Goal: Transaction & Acquisition: Obtain resource

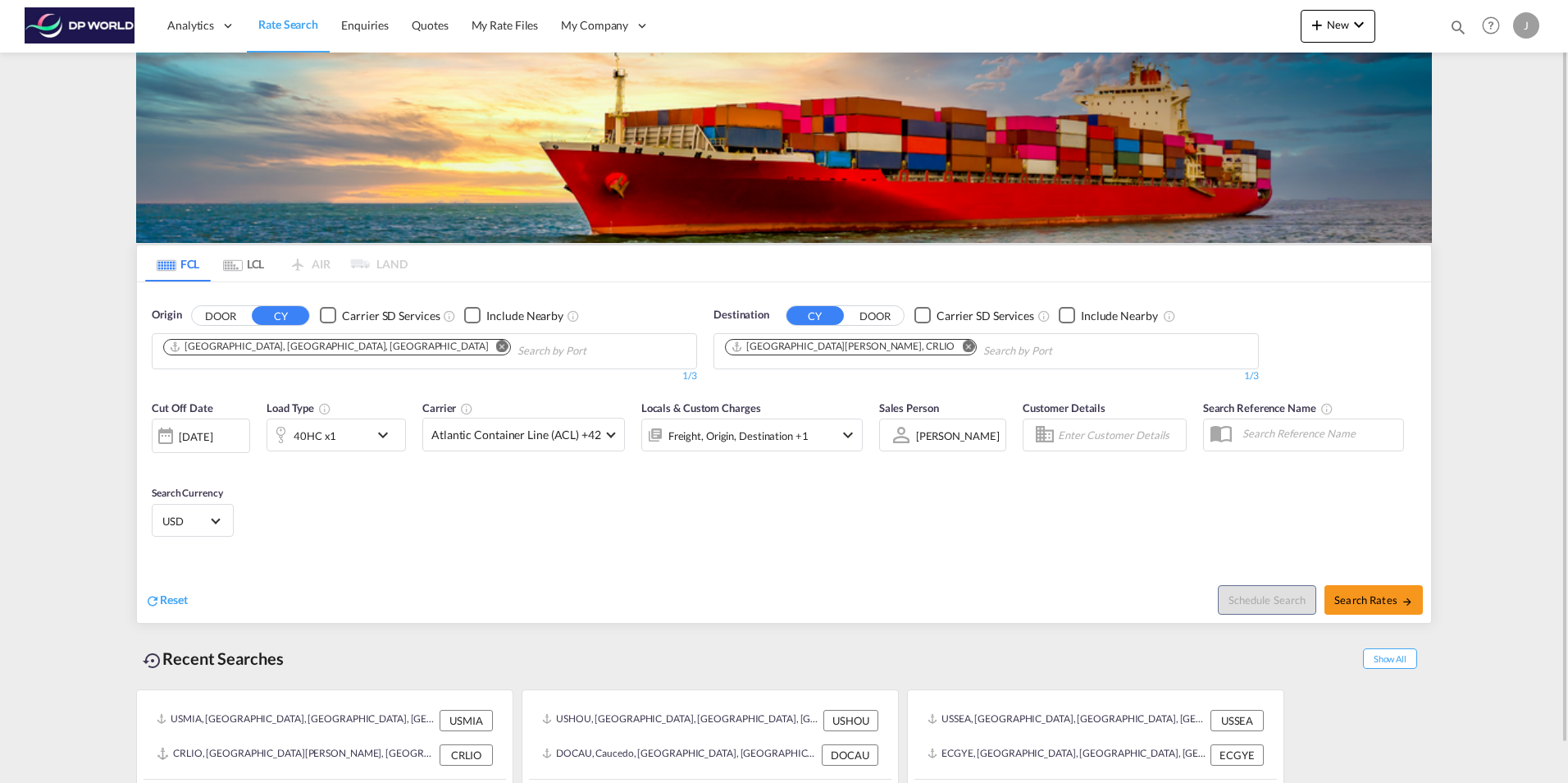
click at [496, 348] on md-icon "Remove" at bounding box center [502, 346] width 12 height 12
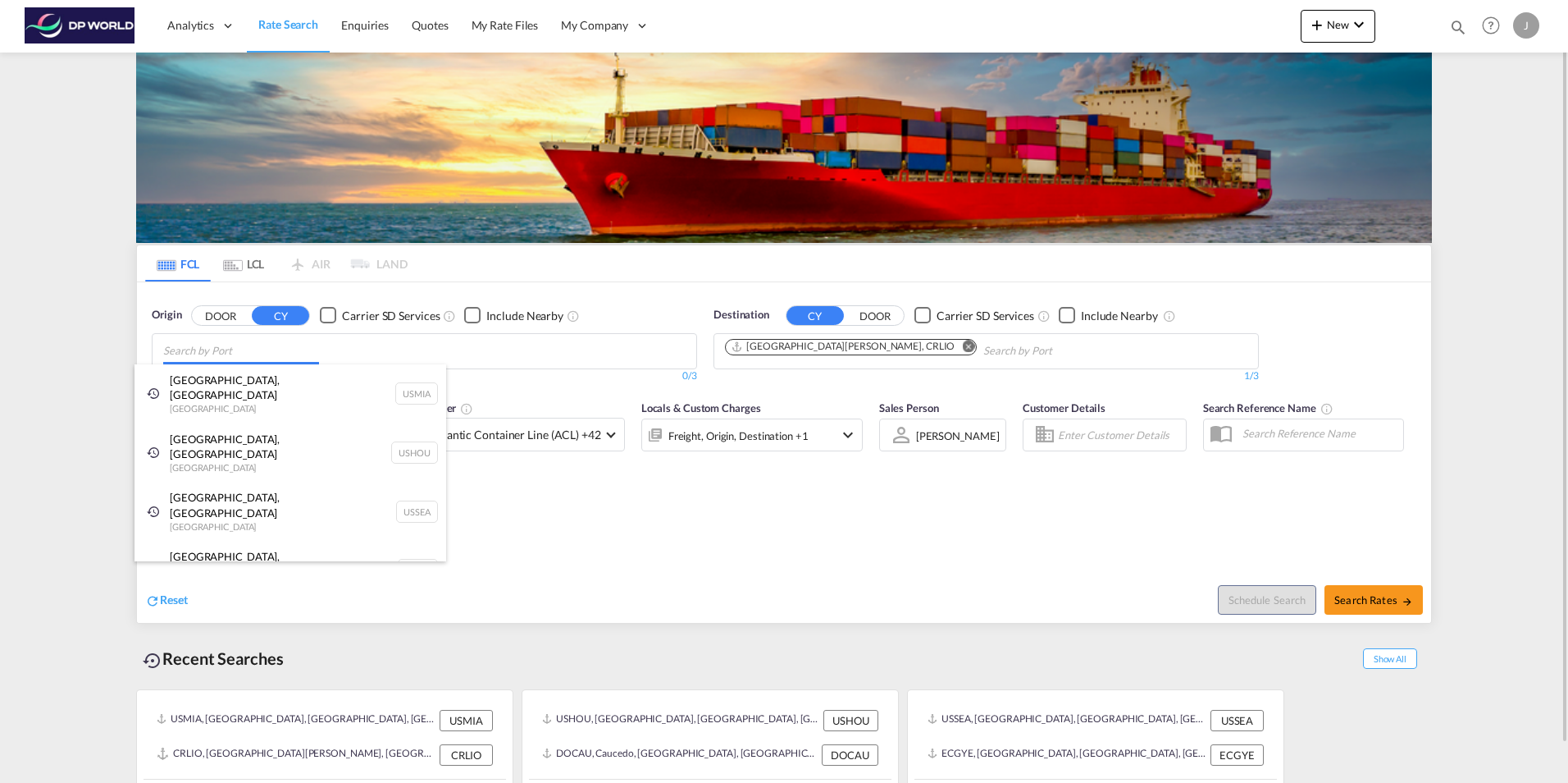
click at [204, 350] on body "Analytics Dashboard Rate Search Enquiries Quotes My Rate Files My Company" at bounding box center [784, 391] width 1568 height 783
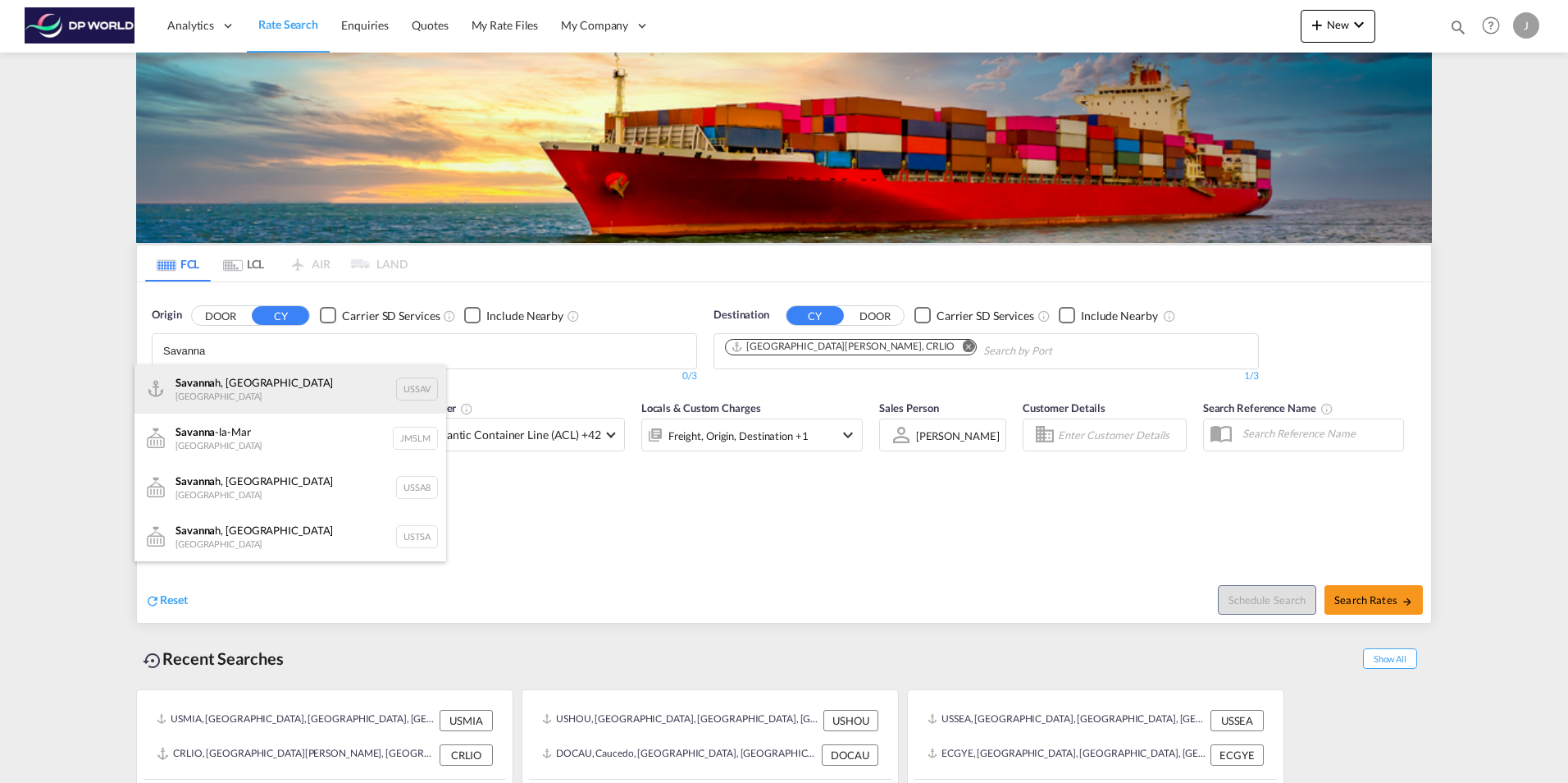
type input "Savanna"
click at [218, 388] on div "Savanna h, GA United States USSAV" at bounding box center [290, 389] width 312 height 50
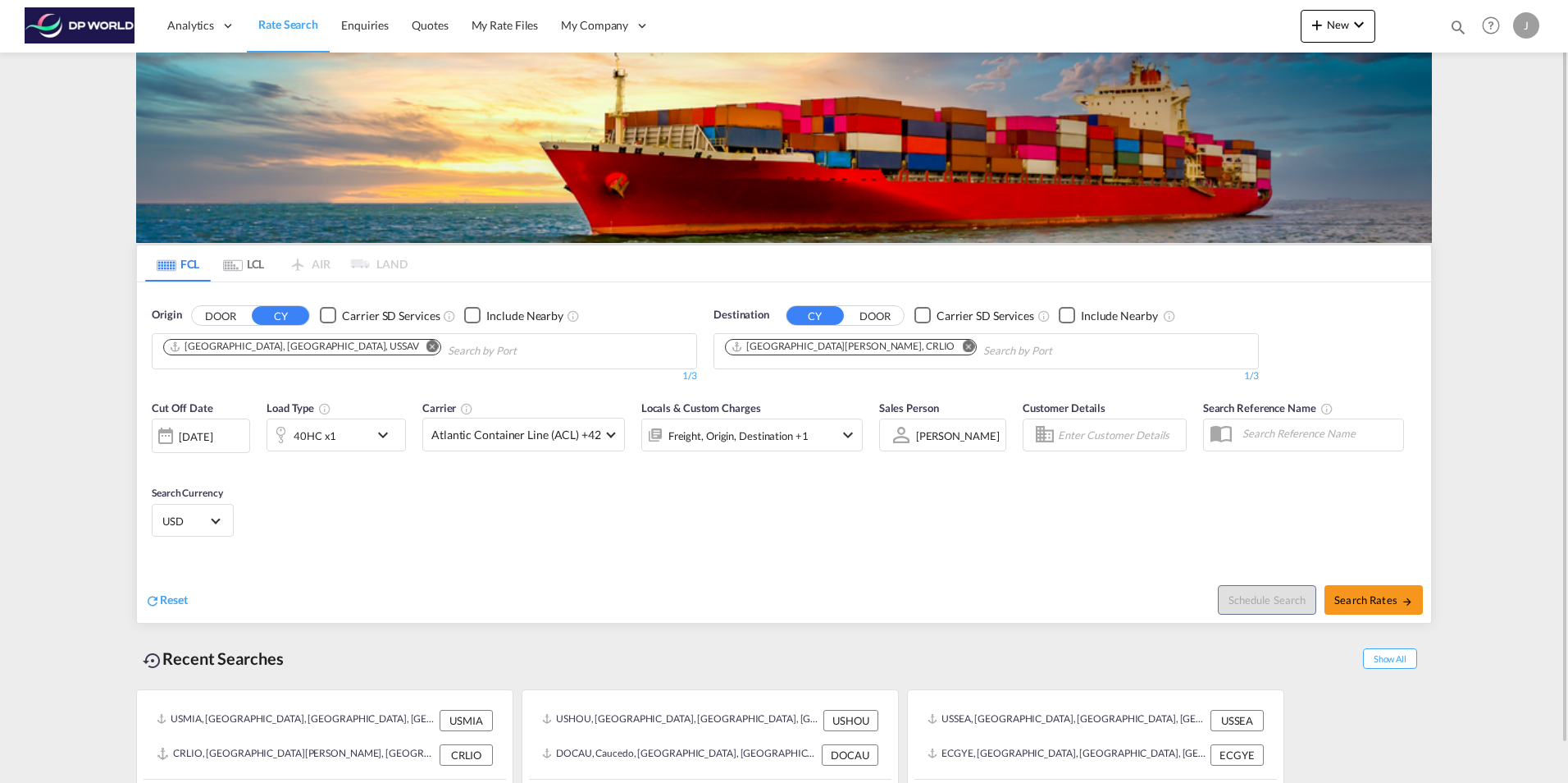
click at [167, 437] on div at bounding box center [166, 436] width 26 height 33
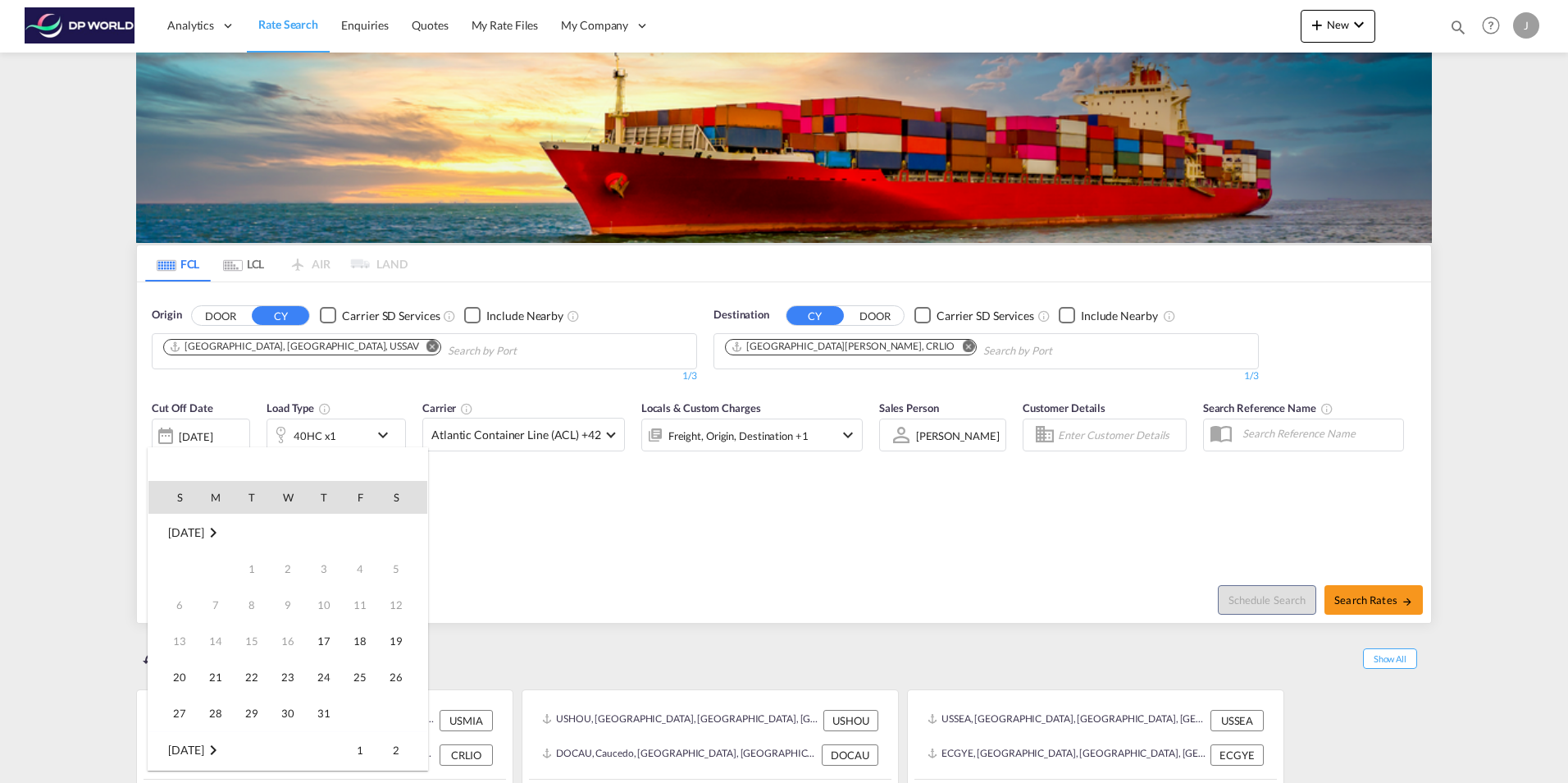
scroll to position [652, 0]
click at [360, 645] on span "24" at bounding box center [360, 641] width 33 height 33
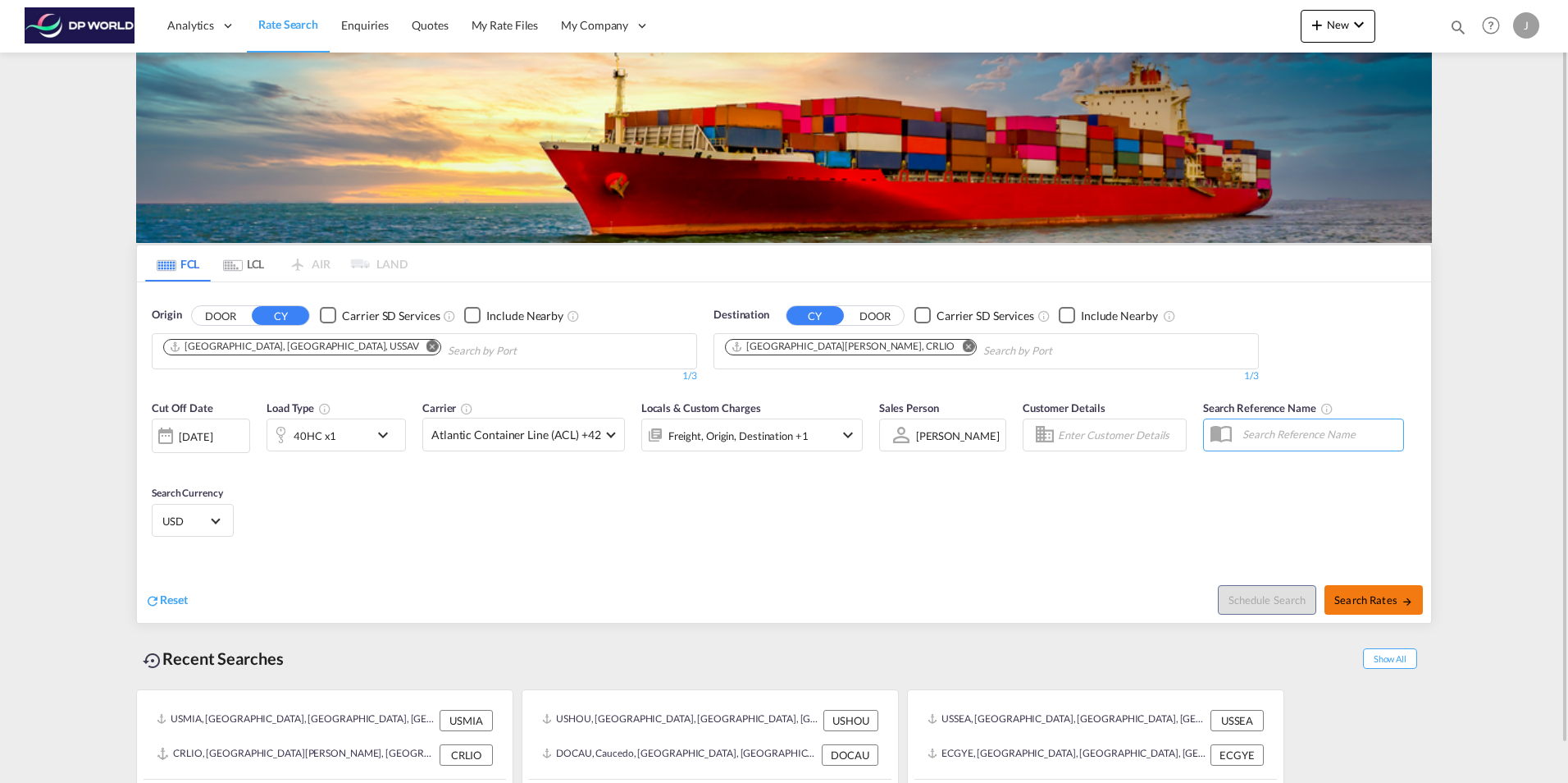
click at [1361, 601] on span "Search Rates" at bounding box center [1373, 599] width 79 height 13
type input "USSAV to CRLIO / [DATE]"
